Goal: Navigation & Orientation: Find specific page/section

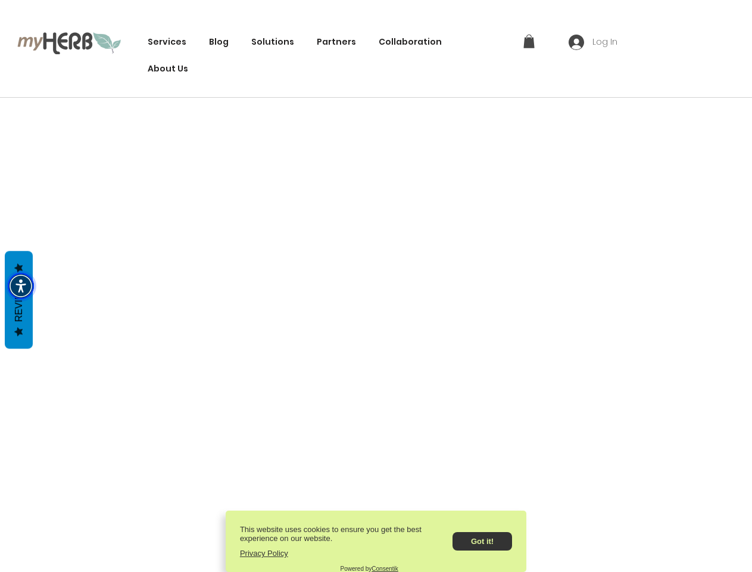
click at [21, 286] on img "Accessibility Menu" at bounding box center [21, 286] width 26 height 26
click at [266, 42] on body "top of page Services Innovation The Green Tech Stack Code Green Open-Source Pro…" at bounding box center [376, 286] width 752 height 572
click at [529, 41] on body "top of page Services Innovation The Green Tech Stack Code Green Open-Source Pro…" at bounding box center [376, 286] width 752 height 572
click at [594, 42] on body "top of page Services Innovation The Green Tech Stack Code Green Open-Source Pro…" at bounding box center [376, 286] width 752 height 572
click at [483, 538] on body "top of page Services Innovation The Green Tech Stack Code Green Open-Source Pro…" at bounding box center [376, 286] width 752 height 572
